Goal: Navigation & Orientation: Find specific page/section

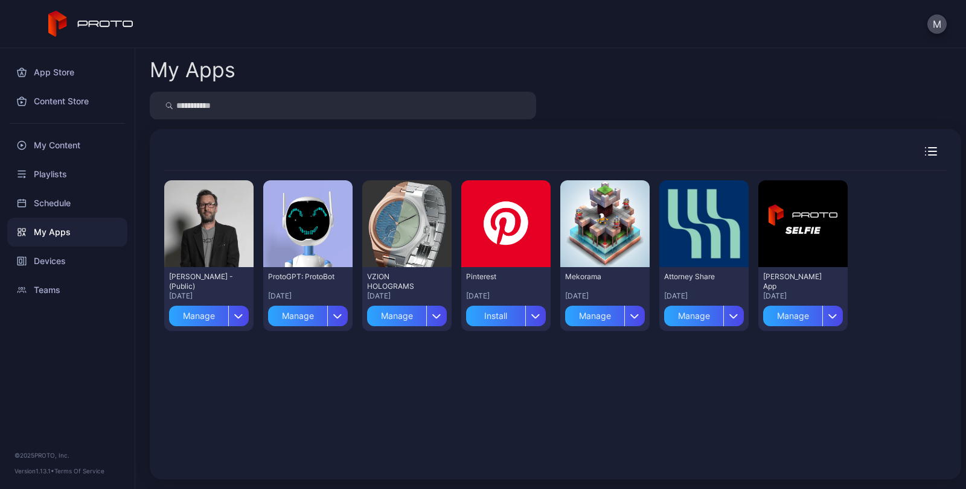
click at [924, 154] on icon "button" at bounding box center [930, 151] width 12 height 8
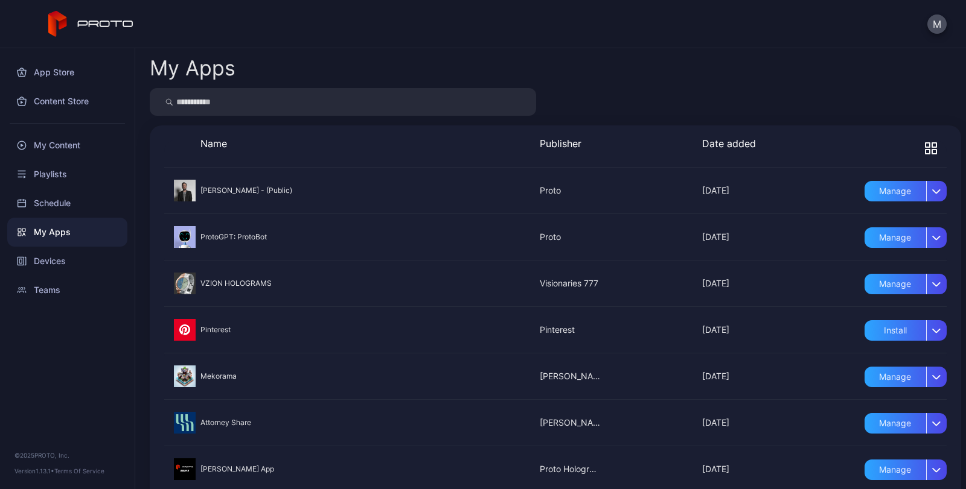
click at [932, 147] on icon "button" at bounding box center [934, 145] width 4 height 4
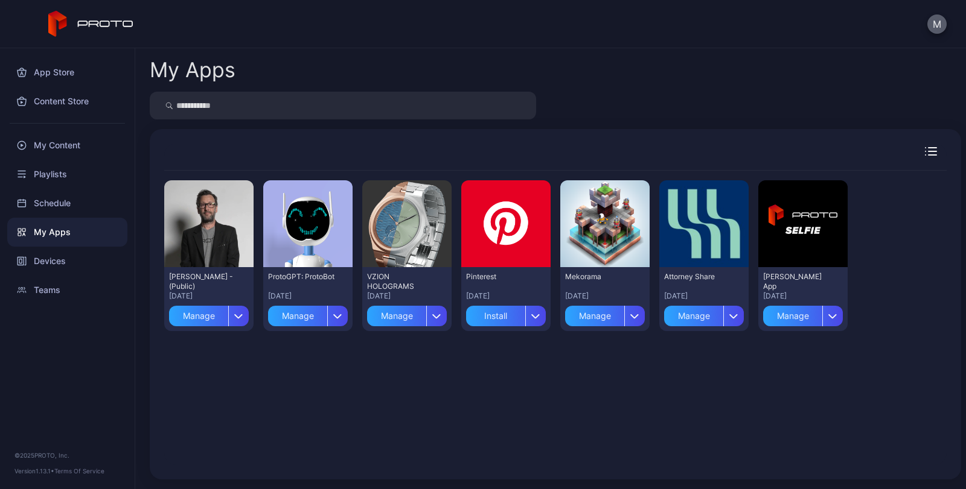
click at [937, 22] on button "M" at bounding box center [936, 23] width 19 height 19
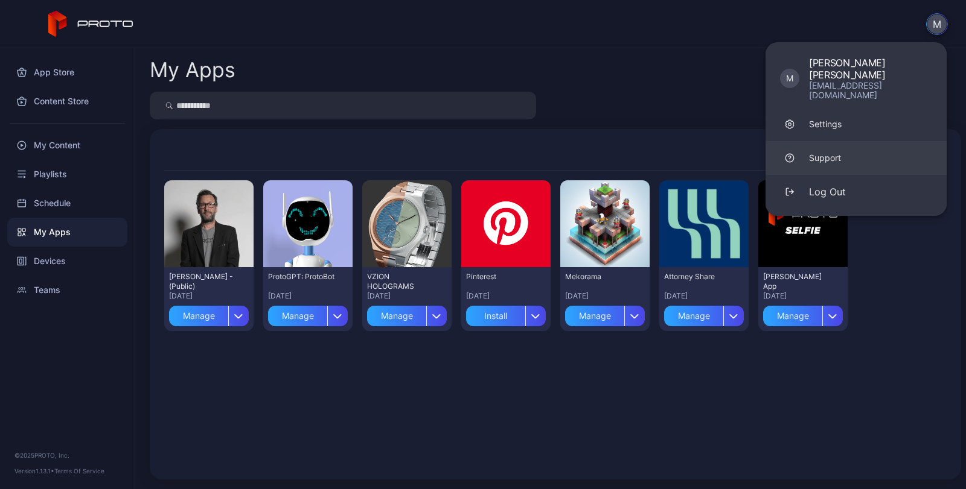
click at [820, 152] on div "Support" at bounding box center [825, 158] width 32 height 12
click at [835, 118] on div "Settings" at bounding box center [825, 124] width 33 height 12
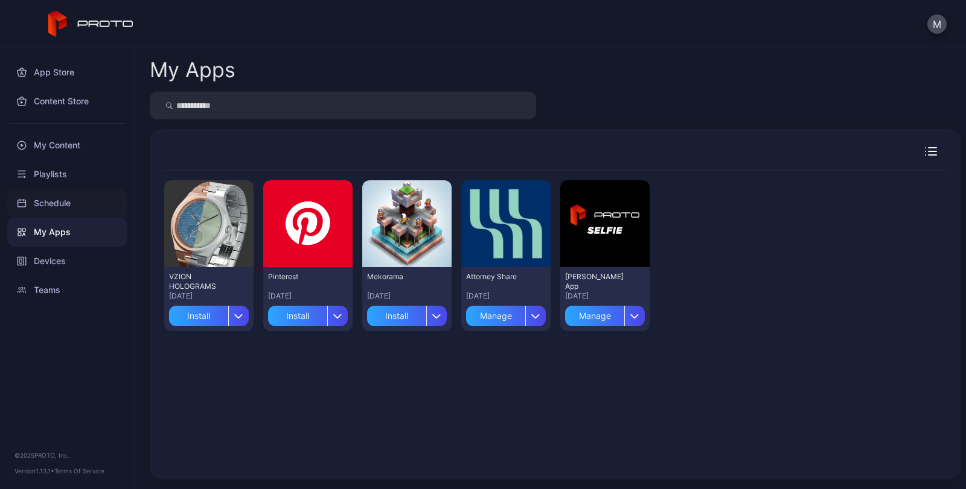
click at [64, 201] on div "Schedule" at bounding box center [67, 203] width 120 height 29
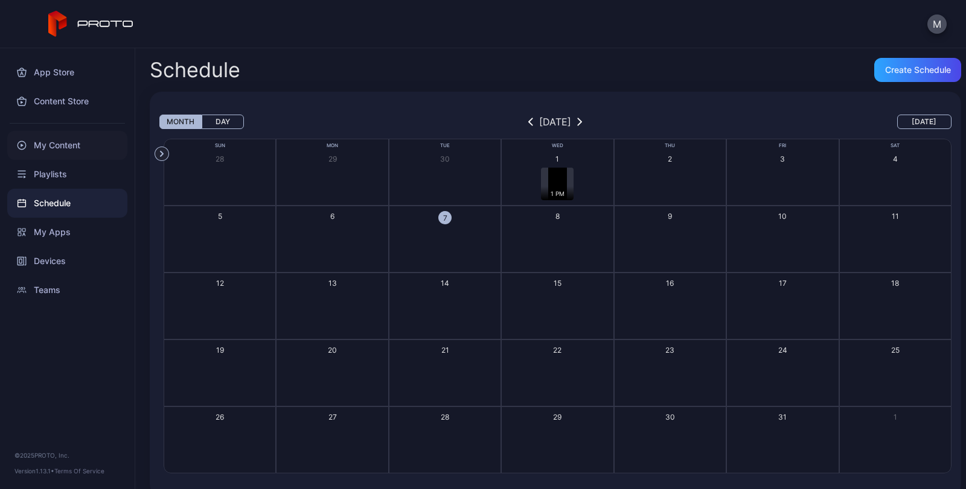
click at [56, 148] on div "My Content" at bounding box center [67, 145] width 120 height 29
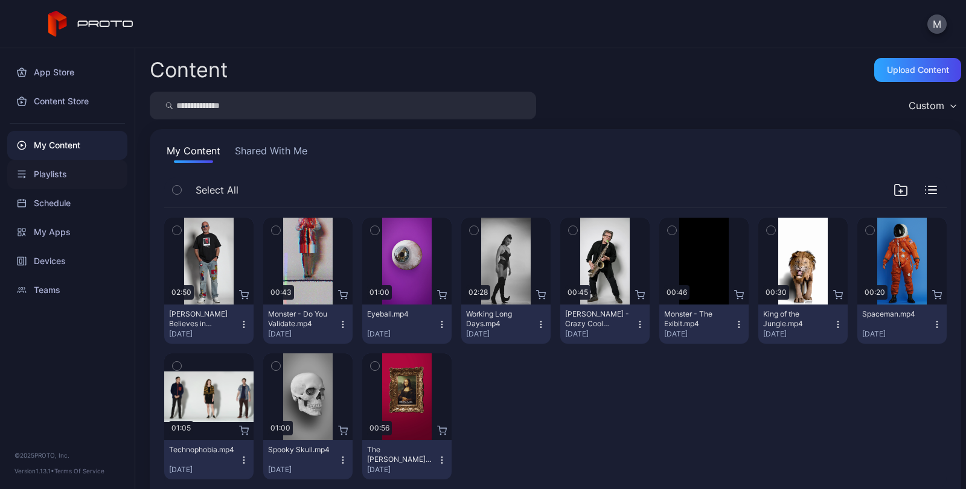
click at [49, 174] on div "Playlists" at bounding box center [67, 174] width 120 height 29
